Goal: Task Accomplishment & Management: Manage account settings

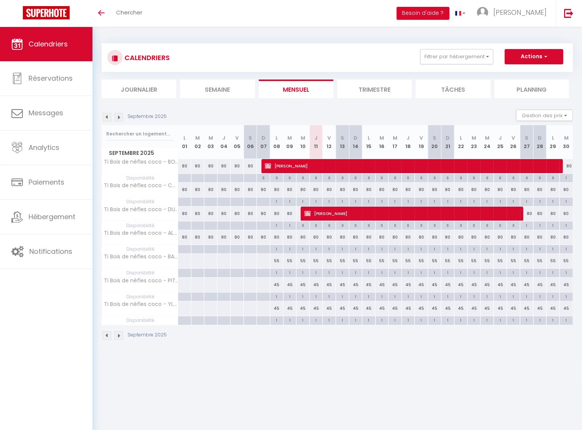
click at [393, 213] on span "[PERSON_NAME]" at bounding box center [414, 213] width 218 height 14
select select "KO"
select select "1"
select select "0"
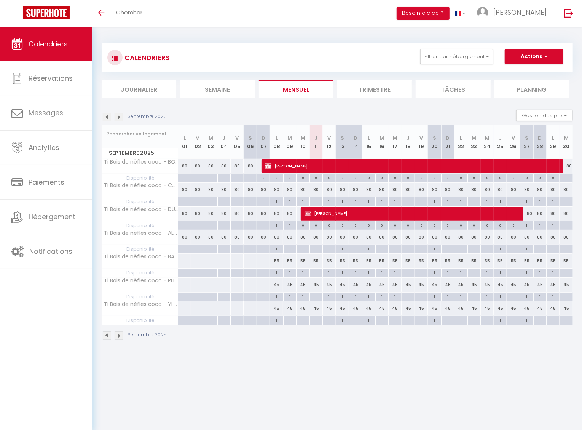
select select "1"
select select
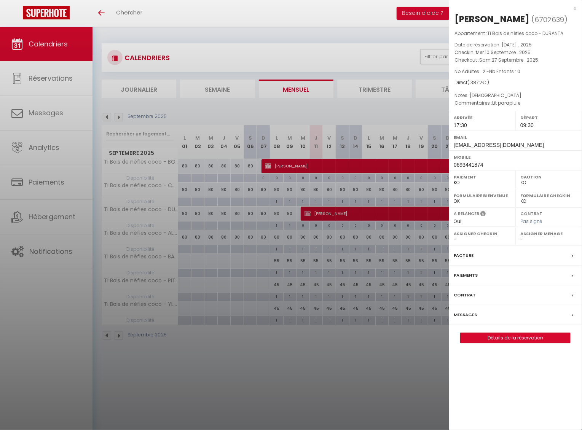
click at [536, 20] on span "6702639" at bounding box center [550, 20] width 30 height 10
copy span "6702639"
click at [11, 260] on div at bounding box center [291, 215] width 582 height 430
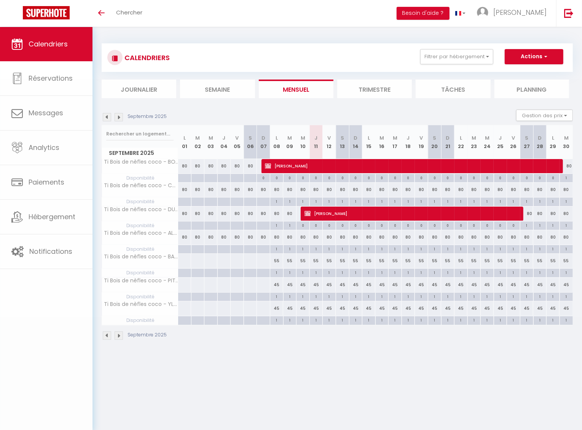
click at [35, 246] on body "🟢 Des questions ou besoin d'assistance pour la migration AirBnB? Connectez-vous…" at bounding box center [291, 242] width 582 height 430
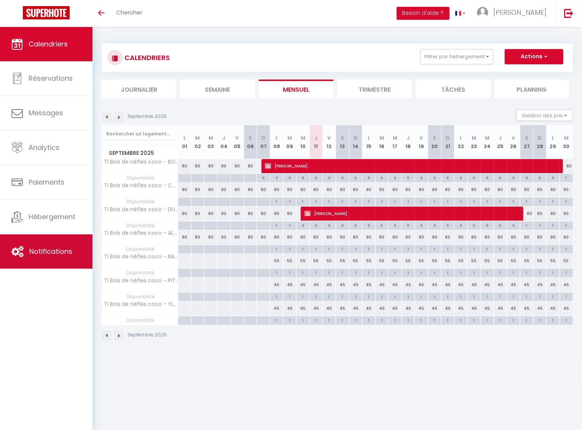
click at [40, 255] on span "Notifications" at bounding box center [50, 252] width 43 height 10
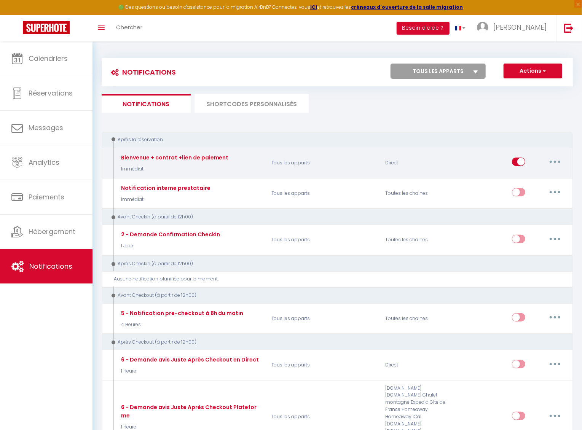
select select
checkbox input "false"
select select
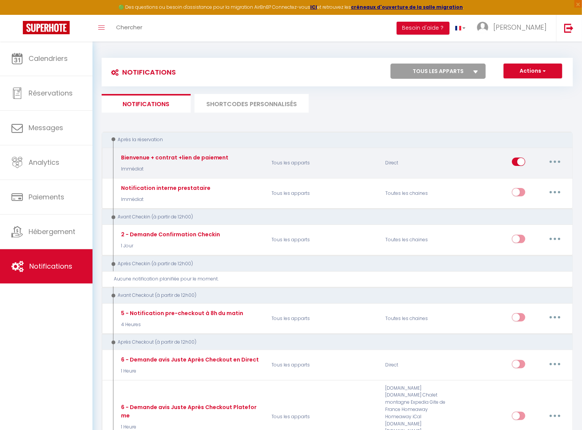
checkbox input "false"
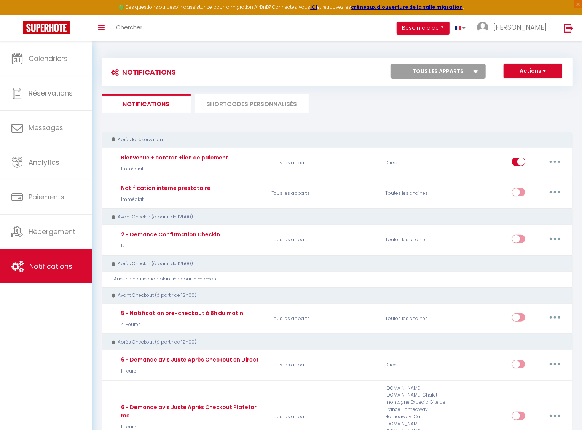
click at [520, 70] on button "Actions" at bounding box center [533, 71] width 59 height 15
click at [506, 88] on link "Nouvelle Notification" at bounding box center [522, 88] width 79 height 10
select select "Immédiat"
select select
checkbox input "false"
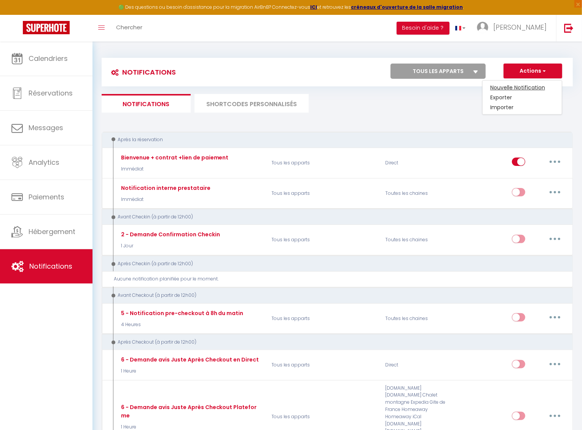
checkbox input "false"
radio input "true"
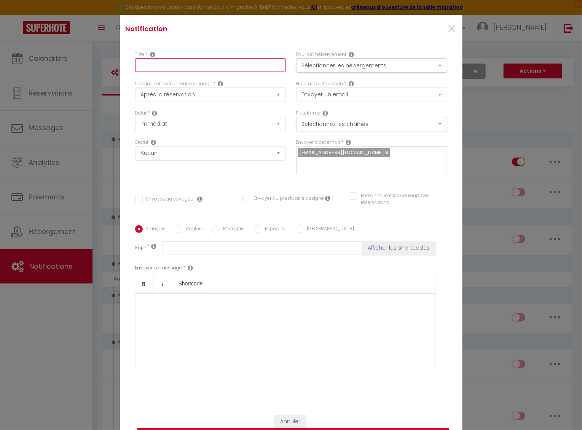
click at [232, 70] on input "text" at bounding box center [210, 65] width 151 height 14
type input "test"
click at [335, 68] on button "Sélectionner les hébergements" at bounding box center [371, 65] width 151 height 14
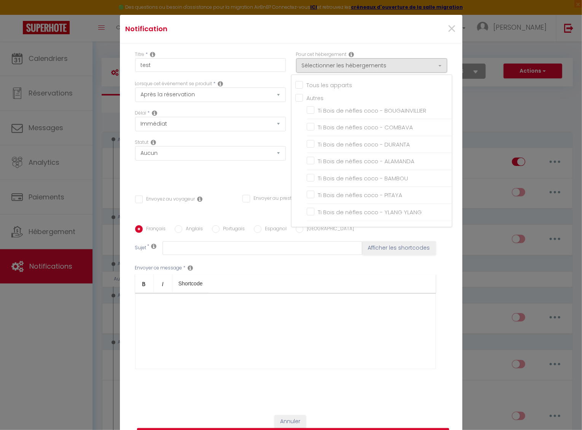
click at [300, 81] on input "Tous les apparts" at bounding box center [373, 85] width 156 height 8
checkbox input "true"
checkbox input "false"
checkbox input "true"
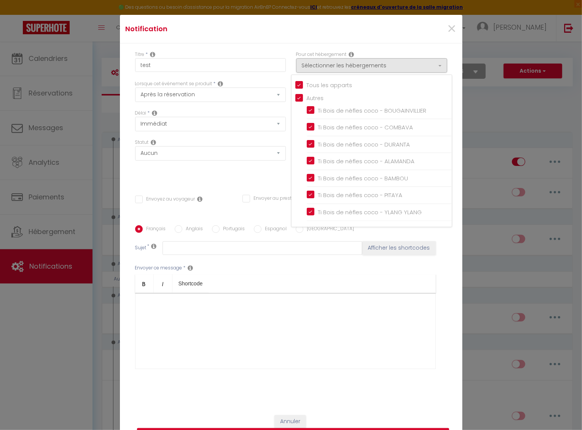
checkbox input "true"
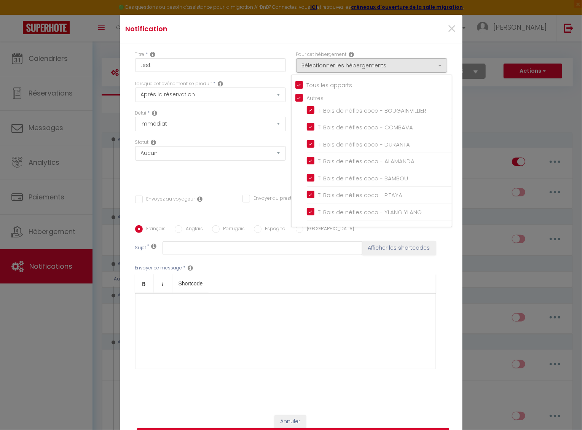
checkbox input "true"
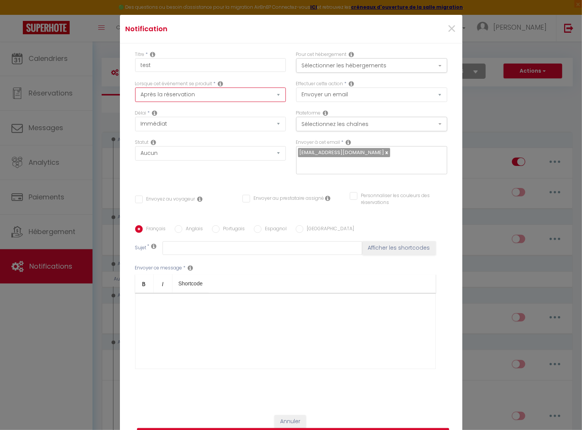
click at [191, 318] on div at bounding box center [285, 331] width 301 height 76
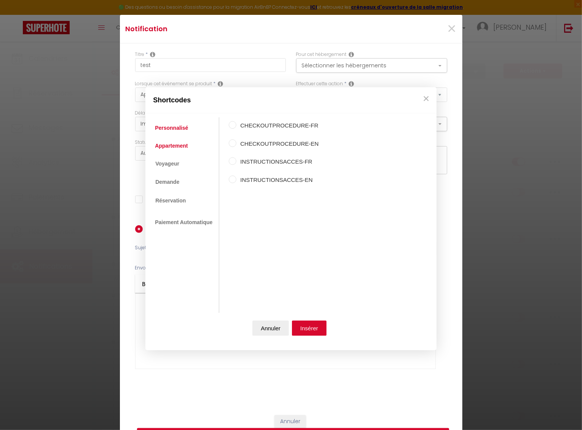
click at [177, 148] on link "Appartement" at bounding box center [171, 146] width 40 height 14
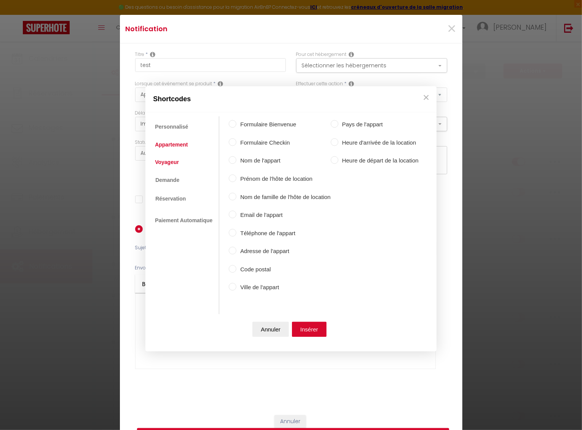
click at [174, 164] on link "Voyageur" at bounding box center [167, 162] width 32 height 14
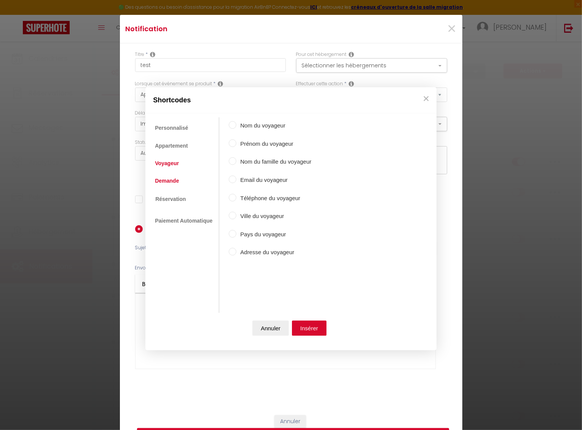
click at [172, 182] on link "Demande" at bounding box center [167, 181] width 32 height 14
click at [169, 198] on link "Réservation" at bounding box center [170, 199] width 38 height 14
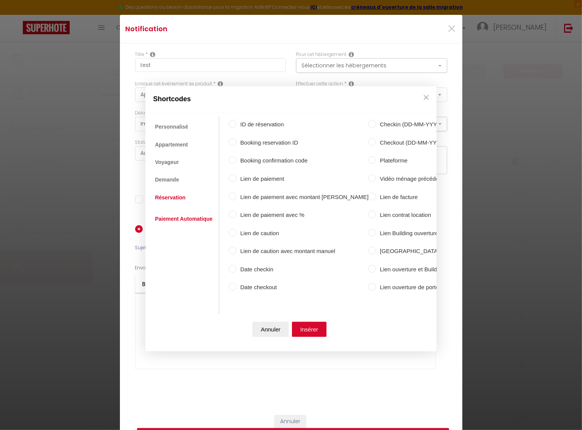
click at [183, 218] on link "Paiement Automatique" at bounding box center [183, 219] width 65 height 14
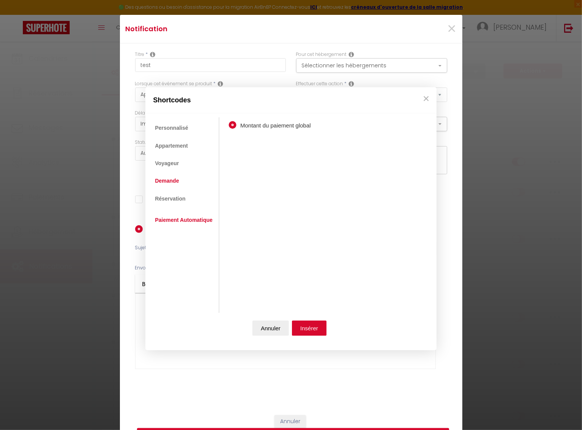
click at [169, 183] on link "Demande" at bounding box center [167, 181] width 32 height 14
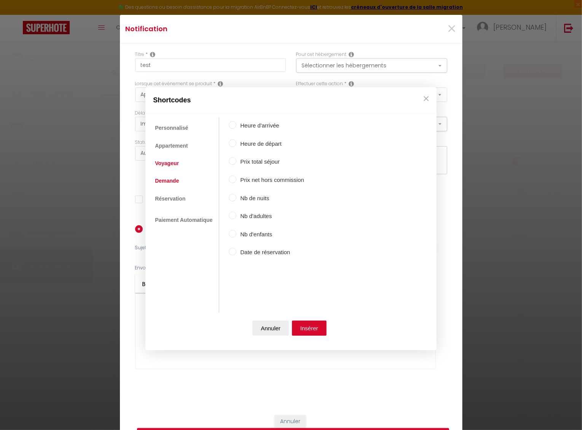
click at [169, 164] on link "Voyageur" at bounding box center [167, 163] width 32 height 14
click at [171, 151] on link "Appartement" at bounding box center [171, 146] width 40 height 14
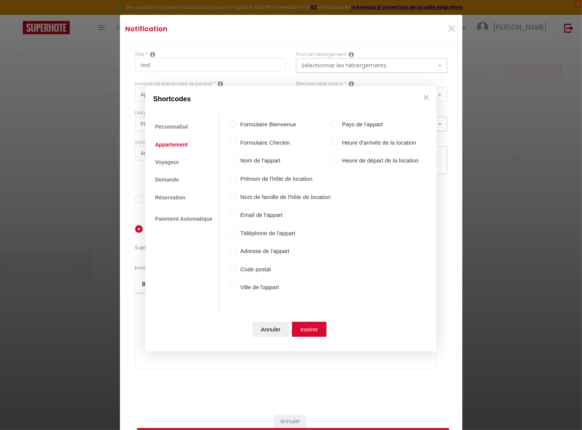
click at [235, 145] on input "Formulaire Checkin" at bounding box center [233, 142] width 8 height 8
radio input "true"
click at [310, 330] on button "Insérer" at bounding box center [309, 329] width 35 height 15
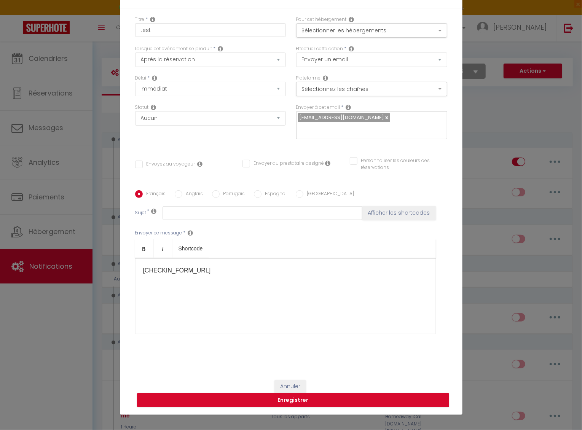
scroll to position [35, 0]
click at [295, 404] on button "Enregistrer" at bounding box center [293, 400] width 312 height 14
checkbox input "false"
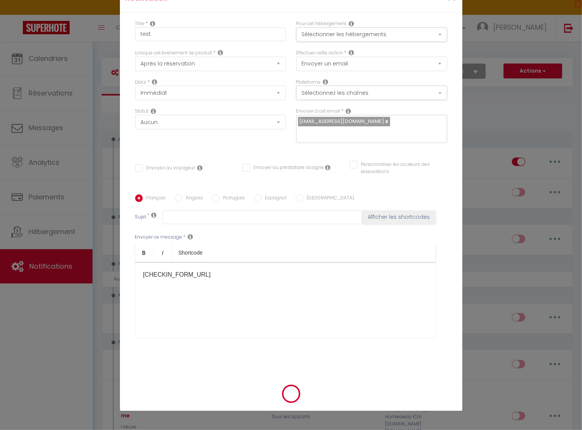
checkbox input "false"
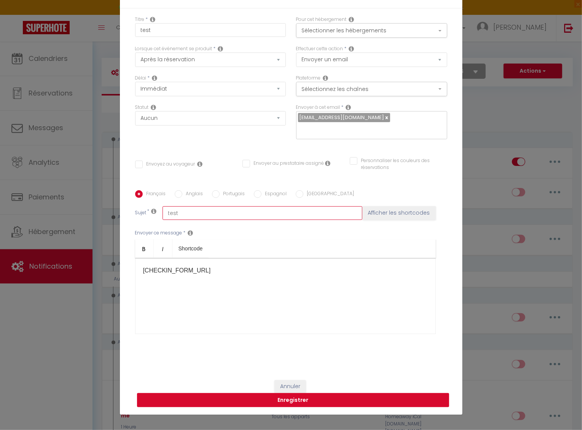
type input "test"
click at [346, 399] on button "Enregistrer" at bounding box center [293, 400] width 312 height 14
checkbox input "false"
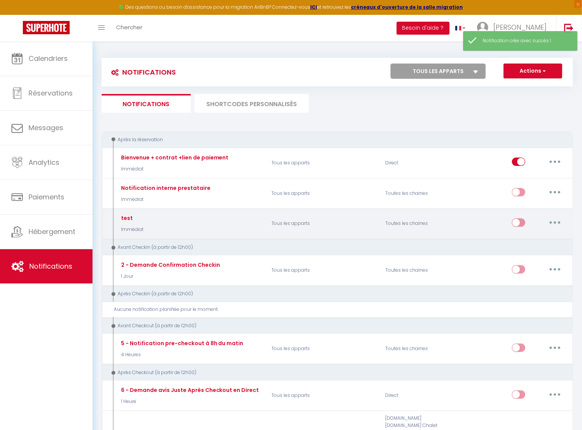
click at [554, 222] on icon "button" at bounding box center [555, 223] width 2 height 2
click at [517, 263] on link "Tester" at bounding box center [535, 267] width 56 height 13
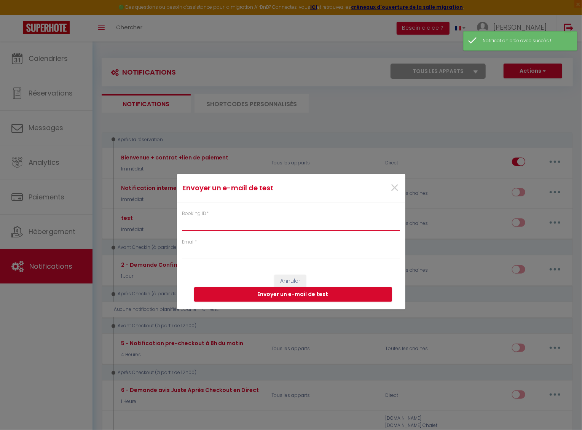
click at [285, 219] on input "Booking ID *" at bounding box center [291, 224] width 219 height 14
paste input "6702639"
type input "6702639"
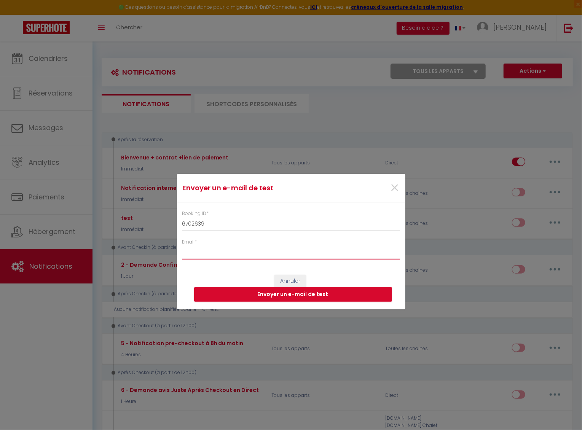
click at [254, 250] on input "Email *" at bounding box center [291, 253] width 219 height 14
type input "[EMAIL_ADDRESS][DOMAIN_NAME]"
click at [273, 299] on button "Envoyer un e-mail de test" at bounding box center [293, 294] width 198 height 14
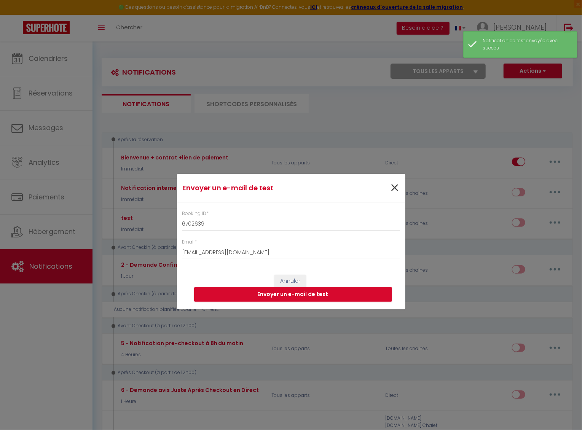
click at [395, 191] on span "×" at bounding box center [395, 188] width 10 height 23
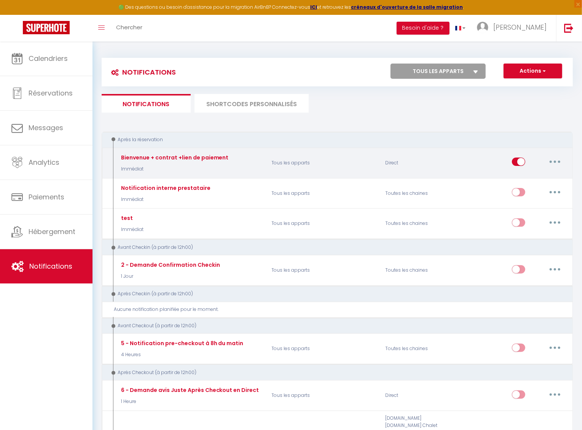
click at [560, 161] on button "button" at bounding box center [554, 162] width 21 height 12
click at [532, 188] on link "Dupliquer" at bounding box center [535, 193] width 56 height 13
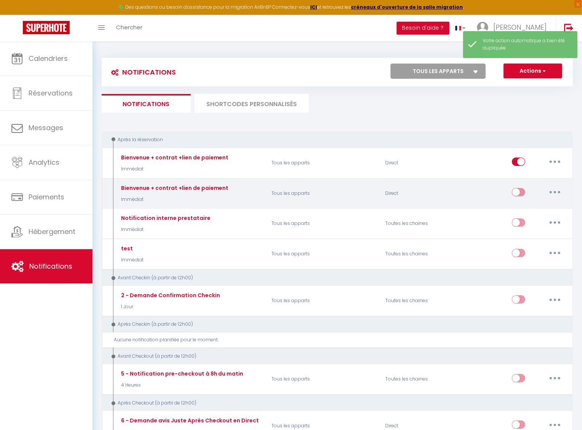
click at [550, 193] on button "button" at bounding box center [554, 192] width 21 height 12
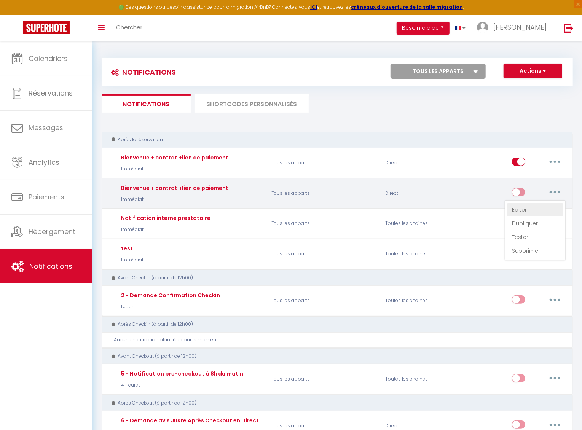
click at [525, 213] on link "Editer" at bounding box center [535, 209] width 56 height 13
type input "Bienvenue + contrat +lien de paiement"
select select "Immédiat"
select select
checkbox input "true"
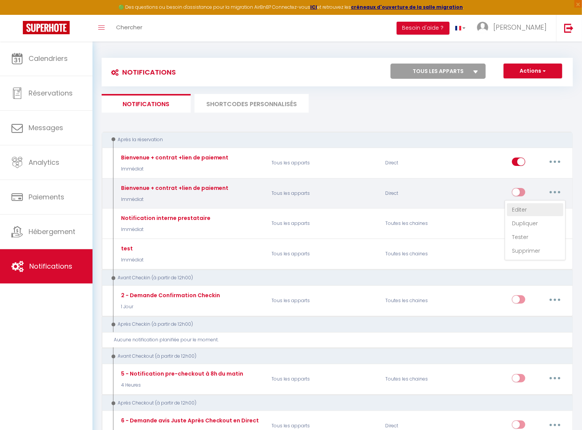
checkbox input "false"
radio input "true"
type input "Bienvenue [GUEST:FIRST_NAME] à Ti bois de nèfles coco"
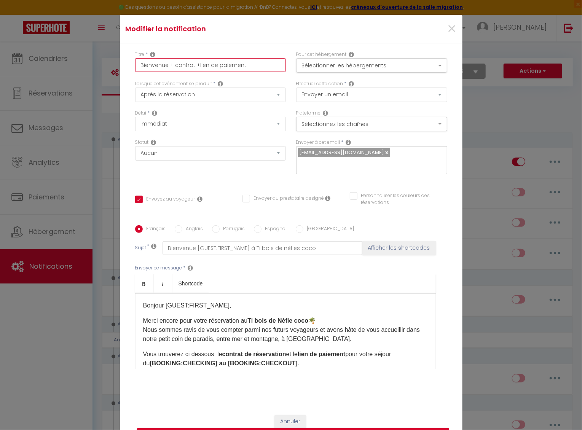
click at [249, 61] on input "Bienvenue + contrat +lien de paiement" at bounding box center [210, 65] width 151 height 14
type input "Bienvenue + contrat +lien de paiement"
checkbox input "true"
checkbox input "false"
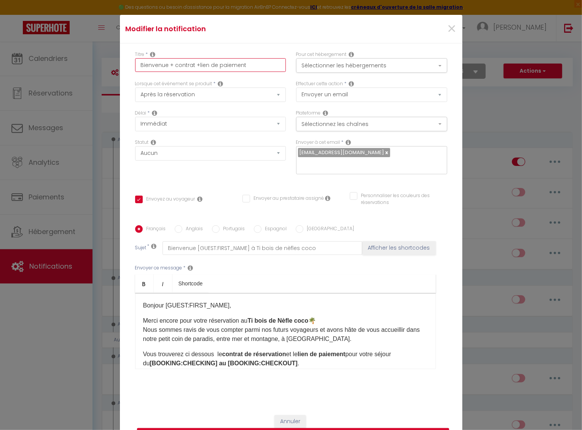
type input "Bienvenue + contrat +lien de paiement B"
checkbox input "true"
checkbox input "false"
type input "Bienvenue + contrat +lien de paiement BO"
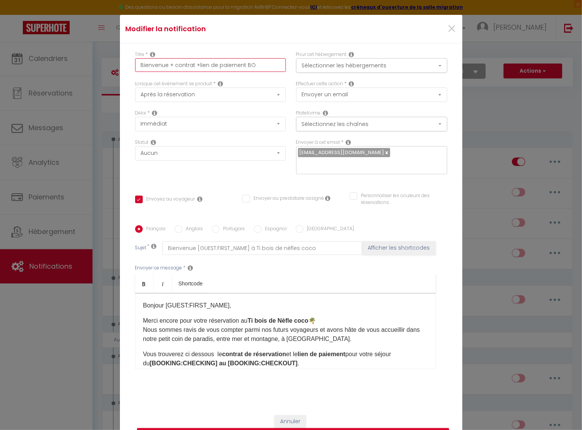
checkbox input "true"
checkbox input "false"
type input "Bienvenue + contrat +lien de paiement BOO"
checkbox input "true"
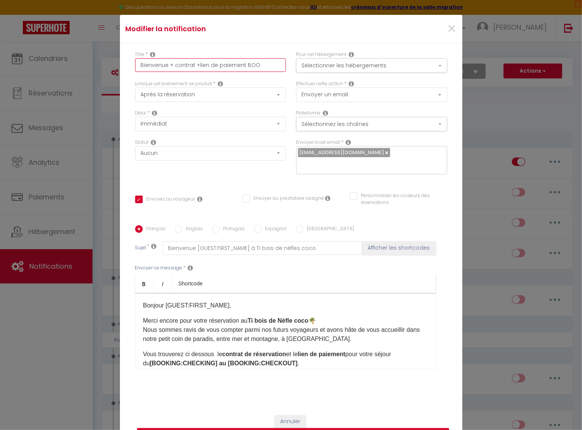
checkbox input "false"
type input "Bienvenue + contrat +lien de paiement BOOK"
checkbox input "true"
checkbox input "false"
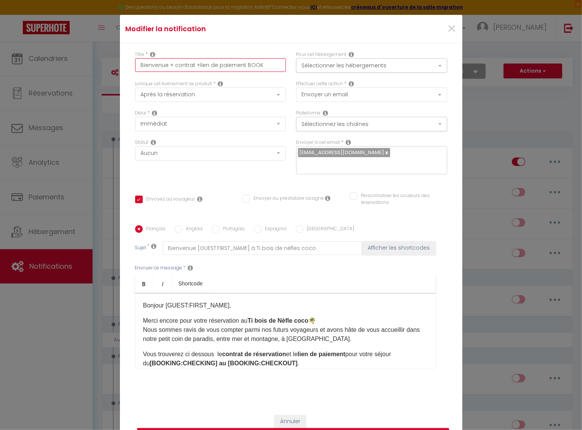
checkbox input "false"
type input "Bienvenue + contrat +lien de paiement BOOKI"
checkbox input "true"
checkbox input "false"
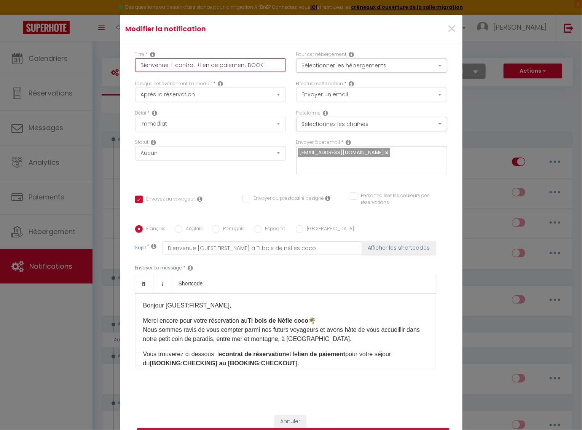
type input "Bienvenue + contrat +lien de paiement BOOKIN"
checkbox input "true"
checkbox input "false"
type input "Bienvenue + contrat +lien de paiement BOOKING"
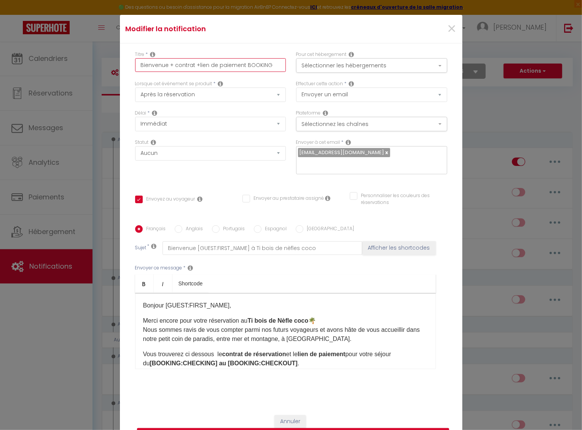
checkbox input "true"
checkbox input "false"
type input "Bienvenue + contrat +lien de paiement BOOKING"
click at [313, 117] on button "Sélectionnez les chaînes" at bounding box center [371, 124] width 151 height 14
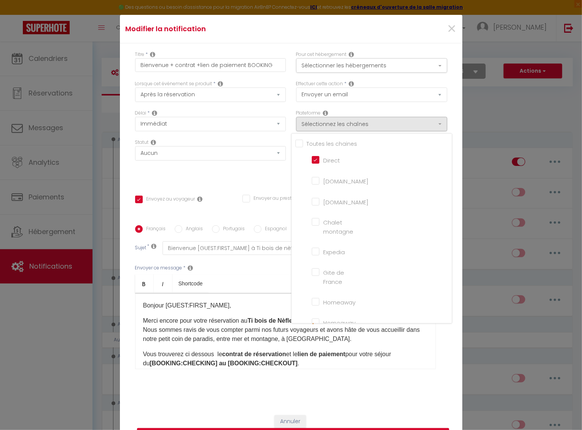
click at [314, 197] on input "[DOMAIN_NAME]" at bounding box center [333, 201] width 43 height 8
checkbox input "true"
checkbox input "false"
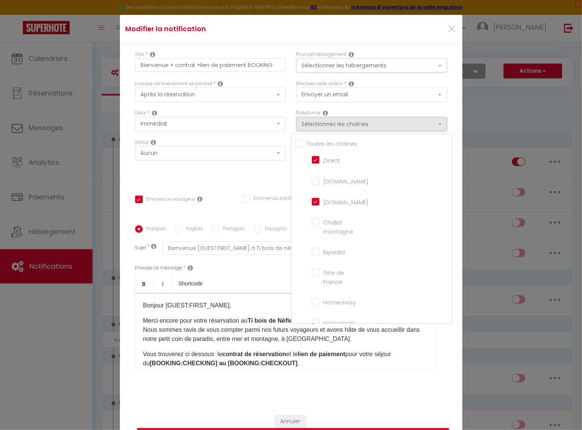
click at [316, 158] on input "Direct" at bounding box center [333, 160] width 43 height 8
checkbox input "false"
checkbox input "true"
checkbox input "false"
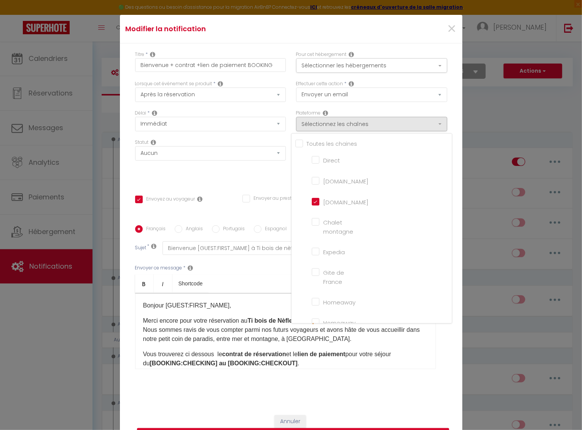
click at [254, 166] on div "Statut Aucun Si la réservation est payée Si réservation non payée Si la caution…" at bounding box center [210, 160] width 161 height 43
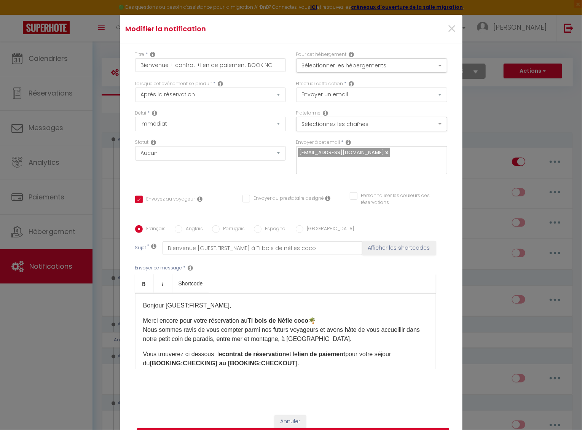
scroll to position [0, 0]
select select "16"
checkbox input "true"
checkbox input "false"
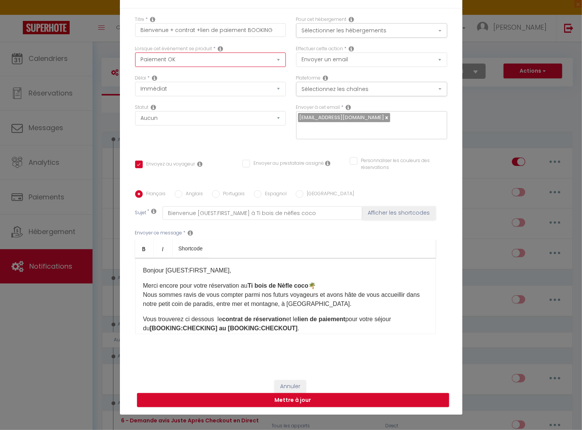
scroll to position [35, 0]
click at [321, 216] on input "Bienvenue [GUEST:FIRST_NAME] à Ti bois de nèfles coco" at bounding box center [263, 213] width 200 height 14
type input "Bienvenue [GUEST:FIRST_NAME] à Ti bois de nèfles coco"
checkbox input "true"
checkbox input "false"
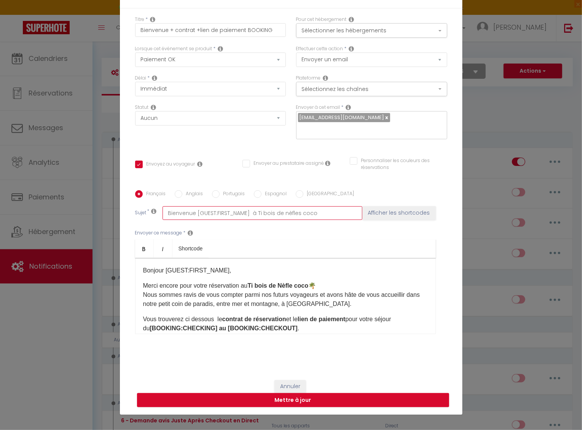
checkbox input "false"
type input "Bienvenue [GUEST:FIRST_NAME] à Ti bois de nèfles coco"
click at [236, 270] on p "Bonjour [GUEST:FIRST_NAME]​," at bounding box center [285, 270] width 285 height 9
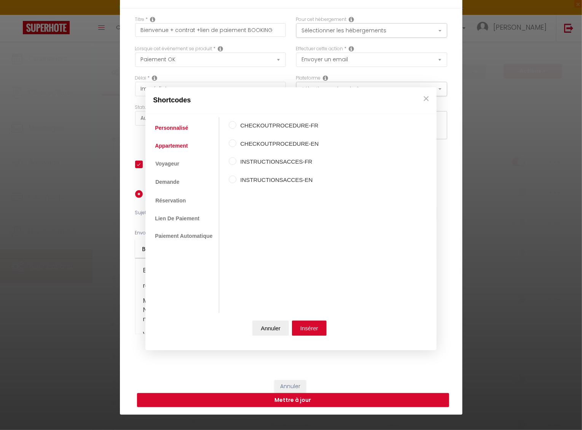
click at [181, 147] on link "Appartement" at bounding box center [171, 146] width 40 height 14
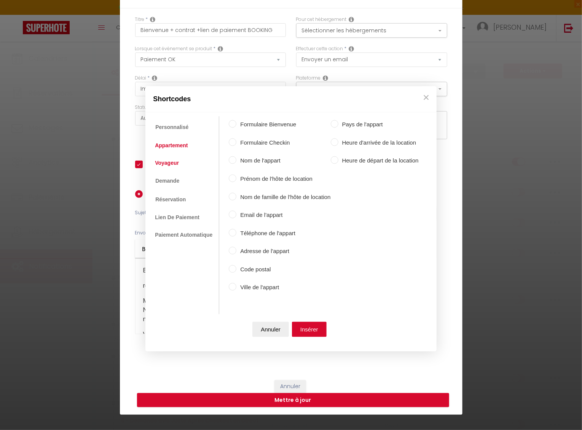
click at [172, 169] on link "Voyageur" at bounding box center [167, 163] width 32 height 14
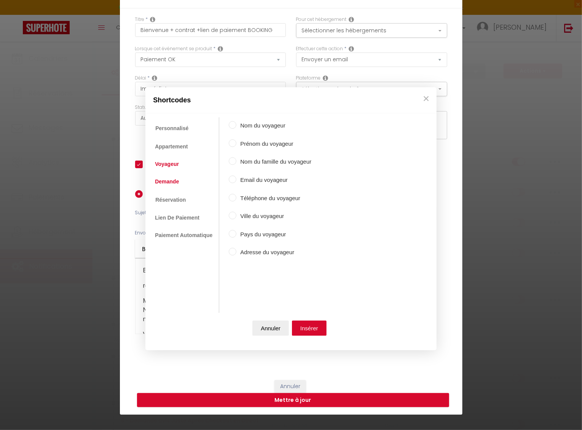
click at [172, 184] on link "Demande" at bounding box center [167, 182] width 32 height 14
click at [171, 197] on link "Réservation" at bounding box center [170, 200] width 38 height 14
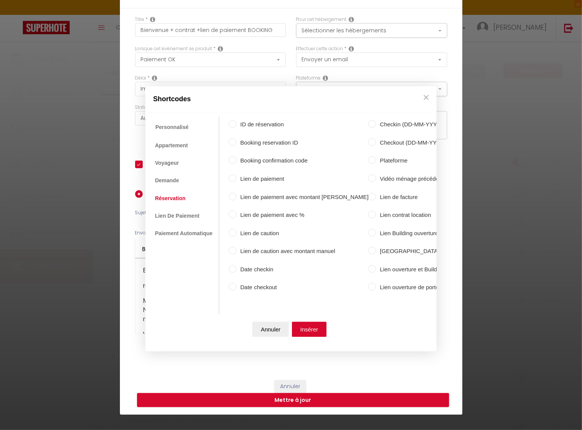
click at [234, 143] on input "Booking reservation ID" at bounding box center [233, 142] width 8 height 8
radio input "true"
click at [311, 329] on button "Insérer" at bounding box center [309, 329] width 35 height 15
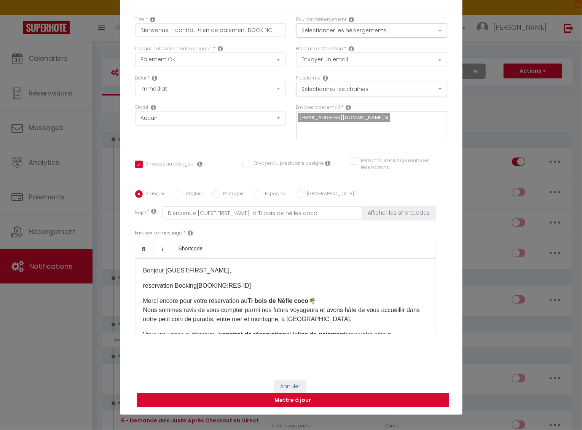
click at [286, 403] on button "Mettre à jour" at bounding box center [293, 400] width 312 height 14
checkbox input "true"
checkbox input "false"
